Goal: Task Accomplishment & Management: Manage account settings

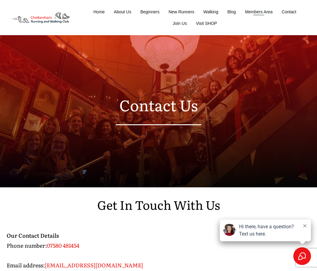
click at [257, 10] on span "Members Area" at bounding box center [259, 12] width 28 height 8
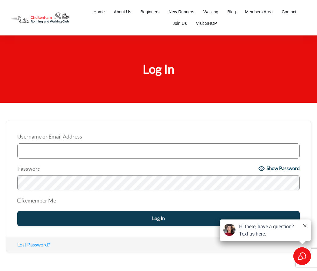
scroll to position [70, 0]
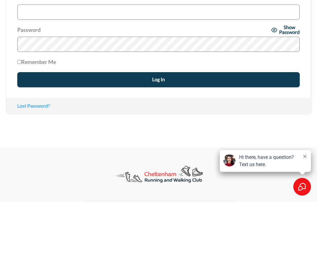
click at [54, 80] on input "Username or Email Address" at bounding box center [158, 81] width 283 height 15
type input "a.meds@icloud.com"
click at [159, 149] on input "Log In" at bounding box center [158, 149] width 283 height 15
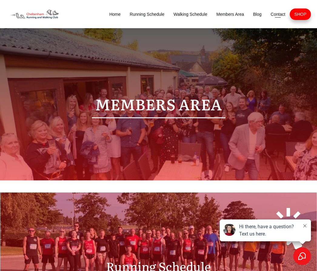
click at [278, 15] on span "Contact" at bounding box center [278, 14] width 15 height 8
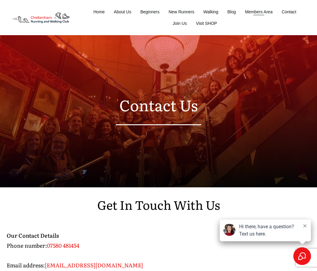
click at [266, 12] on span "Members Area" at bounding box center [259, 12] width 28 height 8
